Goal: Transaction & Acquisition: Purchase product/service

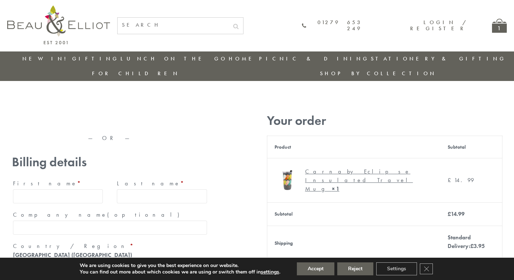
type input "[EMAIL_ADDRESS][DOMAIN_NAME]"
type input "[PERSON_NAME]"
type input "23, Scottsdale, Happytown"
type input "London"
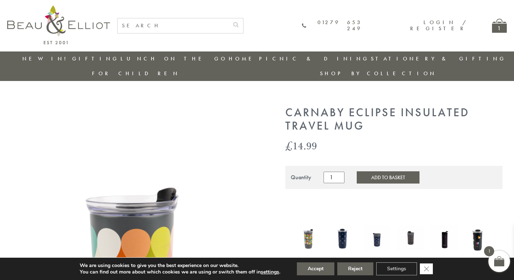
click at [427, 269] on icon "Close GDPR Cookie Banner" at bounding box center [426, 268] width 13 height 11
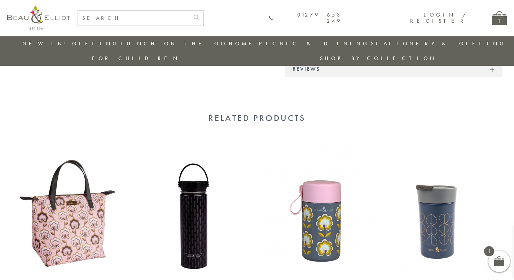
scroll to position [647, 0]
